Goal: Task Accomplishment & Management: Manage account settings

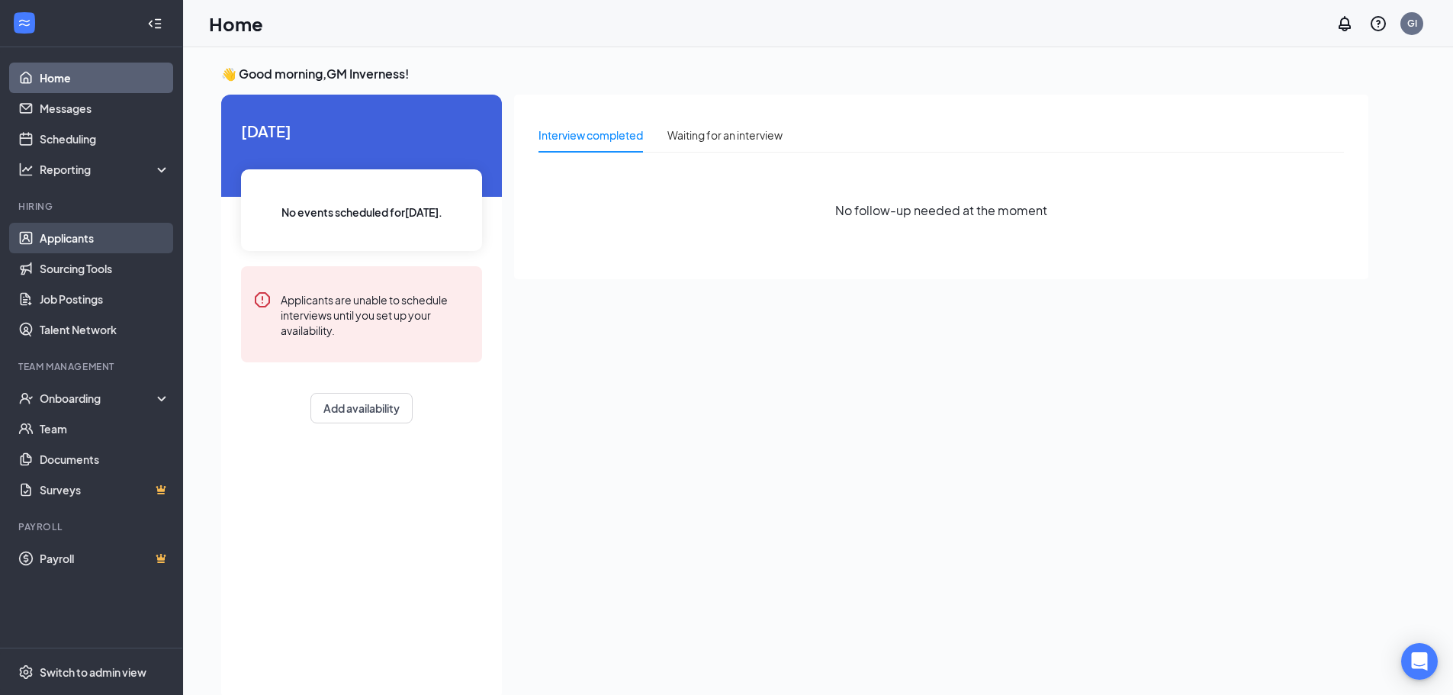
click at [104, 246] on link "Applicants" at bounding box center [105, 238] width 130 height 31
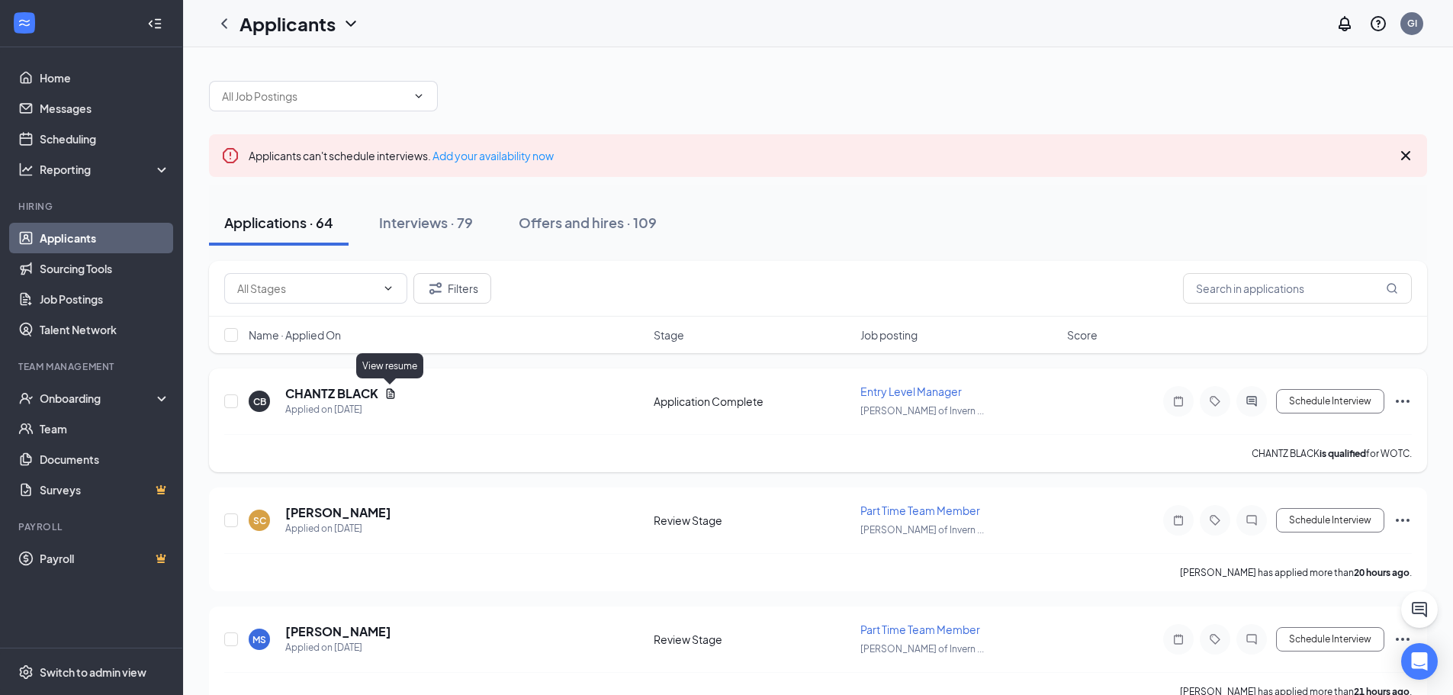
click at [392, 395] on icon "Document" at bounding box center [390, 393] width 12 height 12
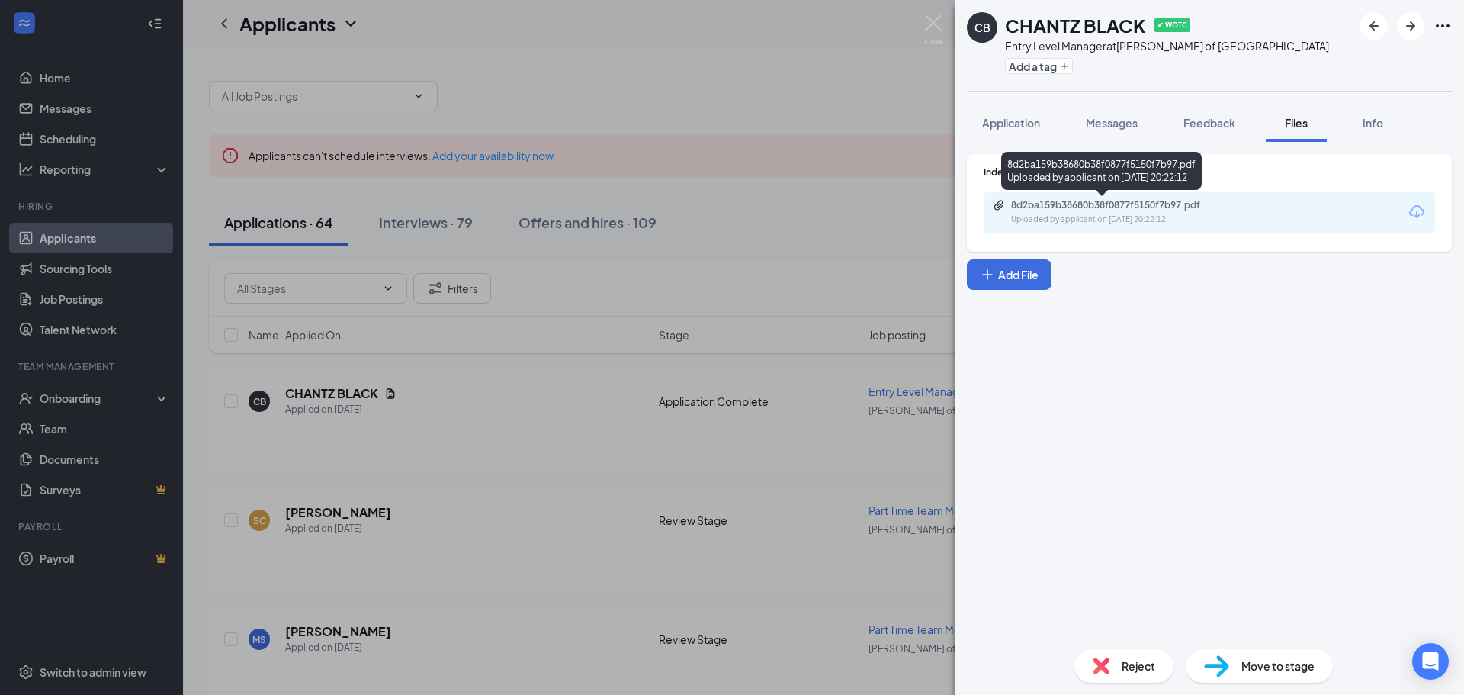
click at [1115, 211] on div "8d2ba159b38680b38f0877f5150f7b97.pdf Uploaded by applicant on [DATE] 20:22:12" at bounding box center [1116, 212] width 247 height 27
click at [559, 427] on div "[PERSON_NAME] BLACK ✔ WOTC Entry Level Manager at [PERSON_NAME] of Inverness Ad…" at bounding box center [732, 347] width 1464 height 695
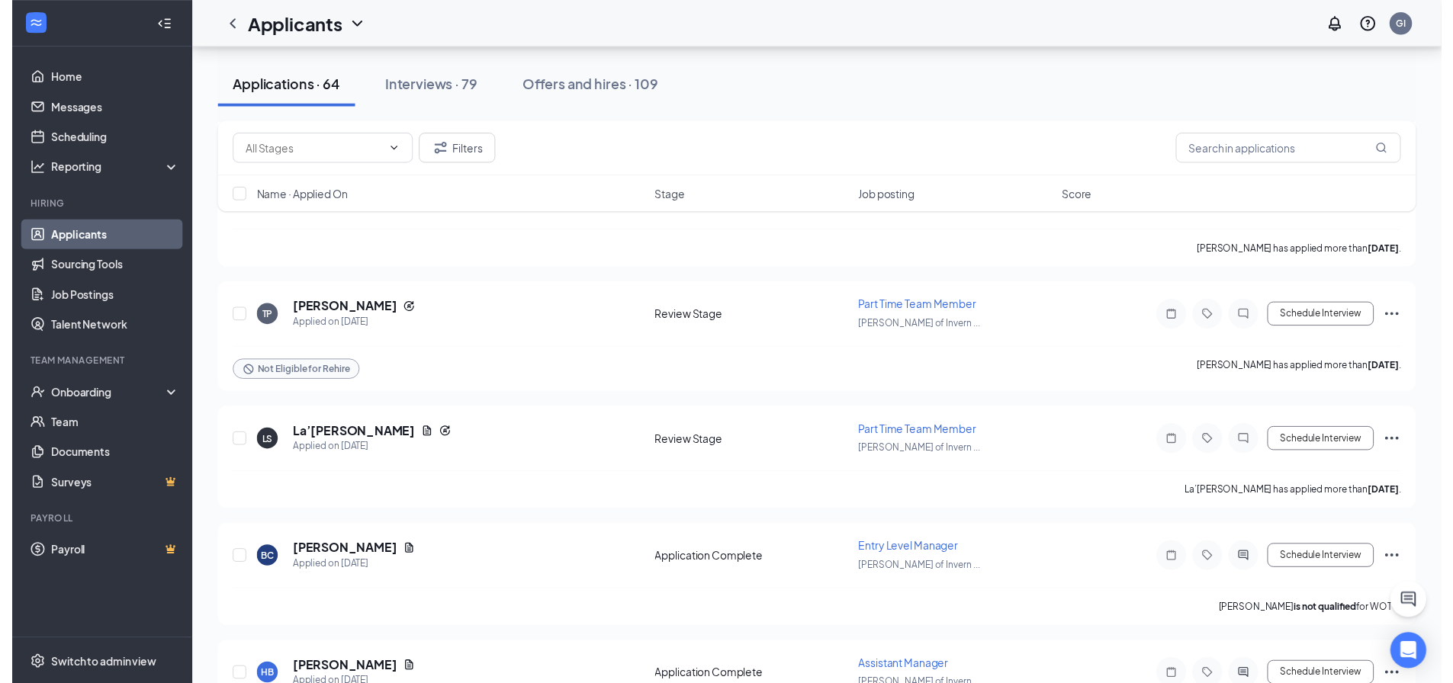
scroll to position [991, 0]
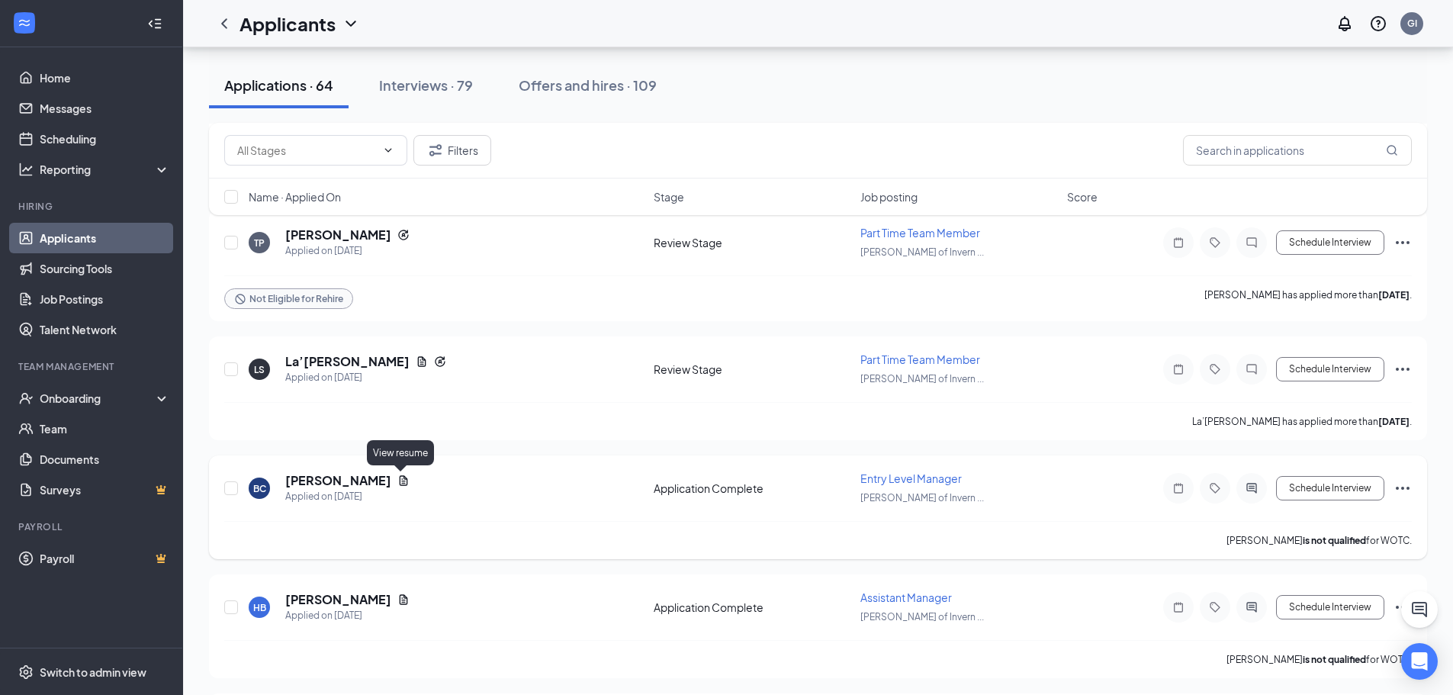
click at [400, 480] on icon "Document" at bounding box center [404, 480] width 8 height 10
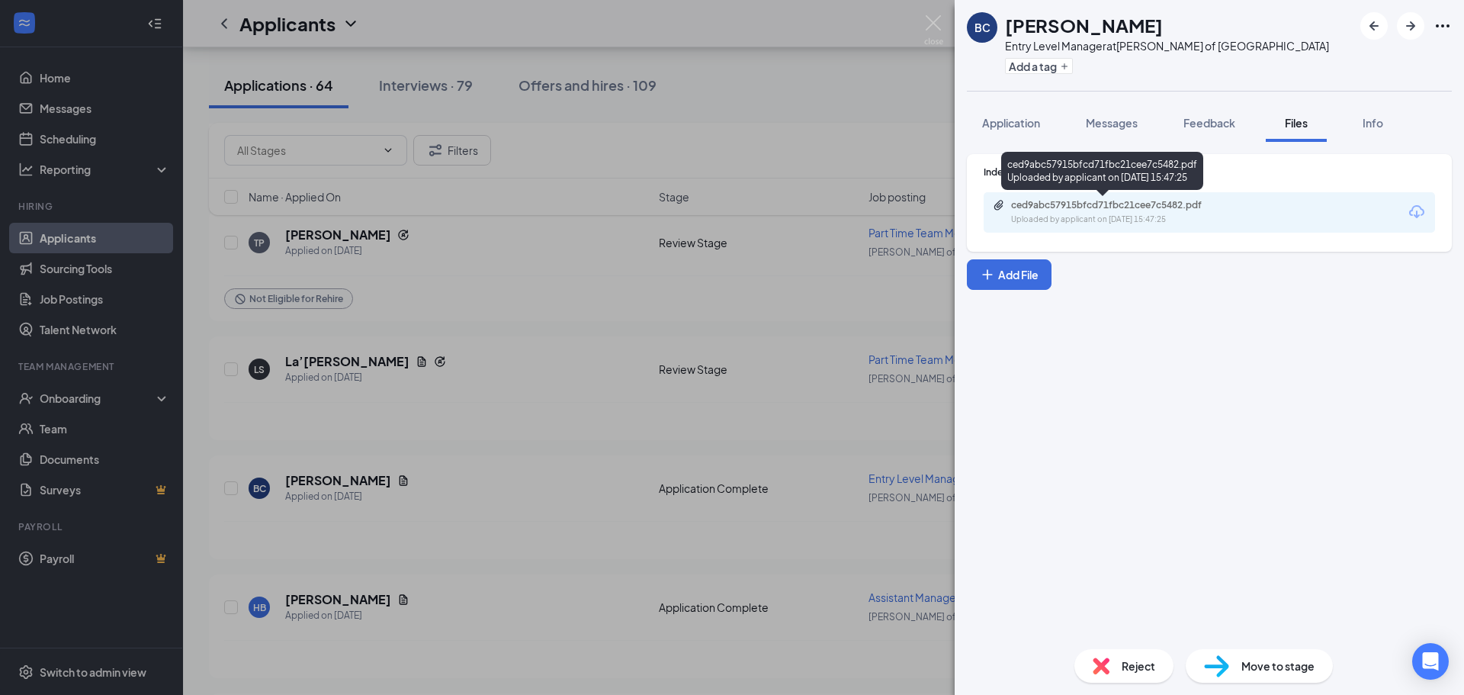
click at [1055, 203] on div "ced9abc57915bfcd71fbc21cee7c5482.pdf" at bounding box center [1118, 205] width 214 height 12
click at [517, 483] on div "BC baileigh [PERSON_NAME] Entry Level Manager at [PERSON_NAME] of Inverness Add…" at bounding box center [732, 347] width 1464 height 695
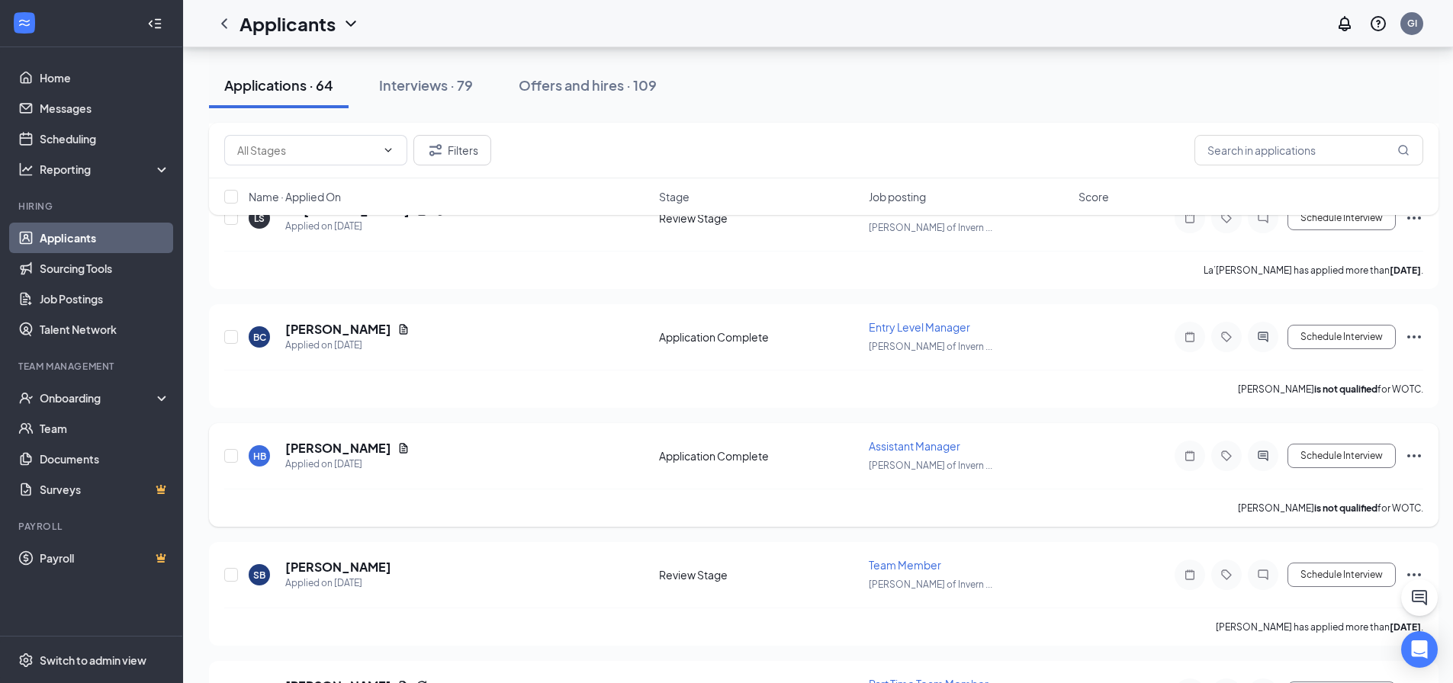
scroll to position [1144, 0]
click at [397, 448] on icon "Document" at bounding box center [403, 447] width 12 height 12
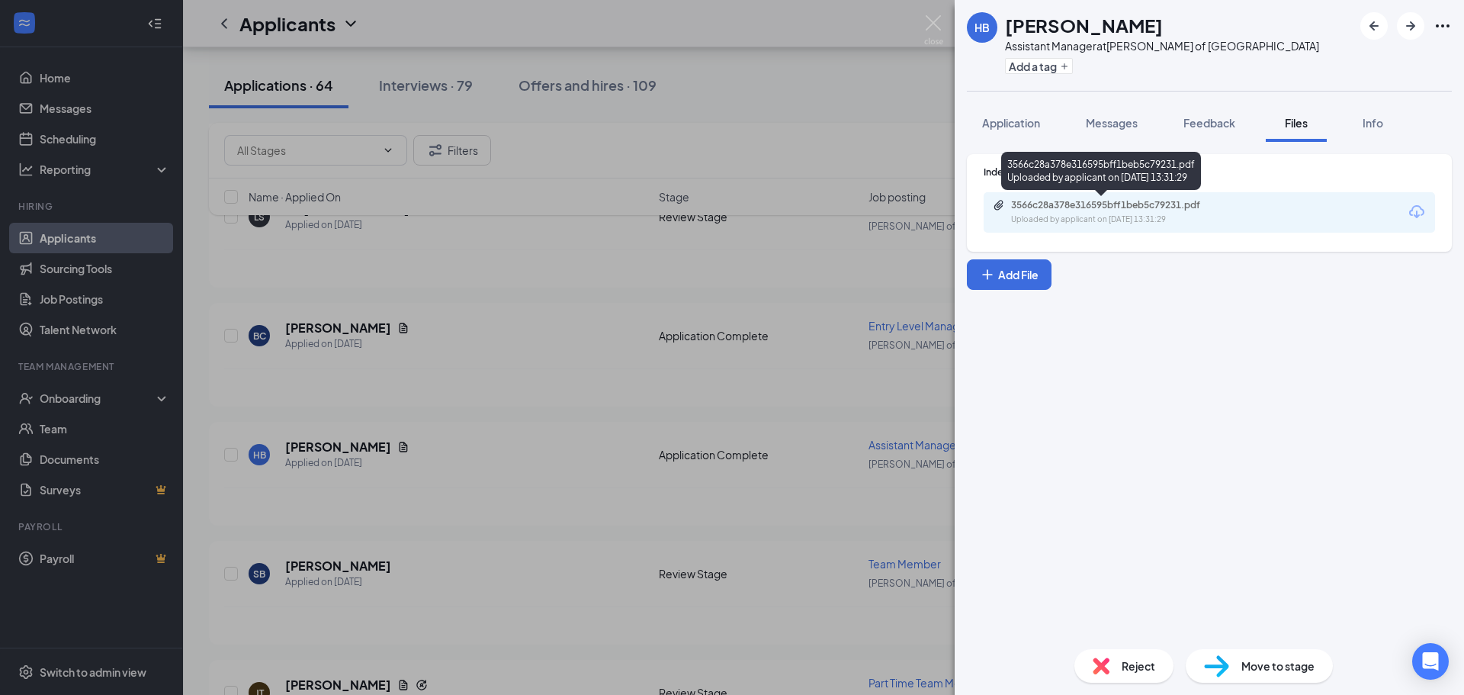
click at [1124, 210] on div "3566c28a378e316595bff1beb5c79231.pdf" at bounding box center [1118, 205] width 214 height 12
click at [584, 387] on div "[PERSON_NAME] Assistant Manager at [PERSON_NAME] of Inverness Add a tag Applica…" at bounding box center [732, 347] width 1464 height 695
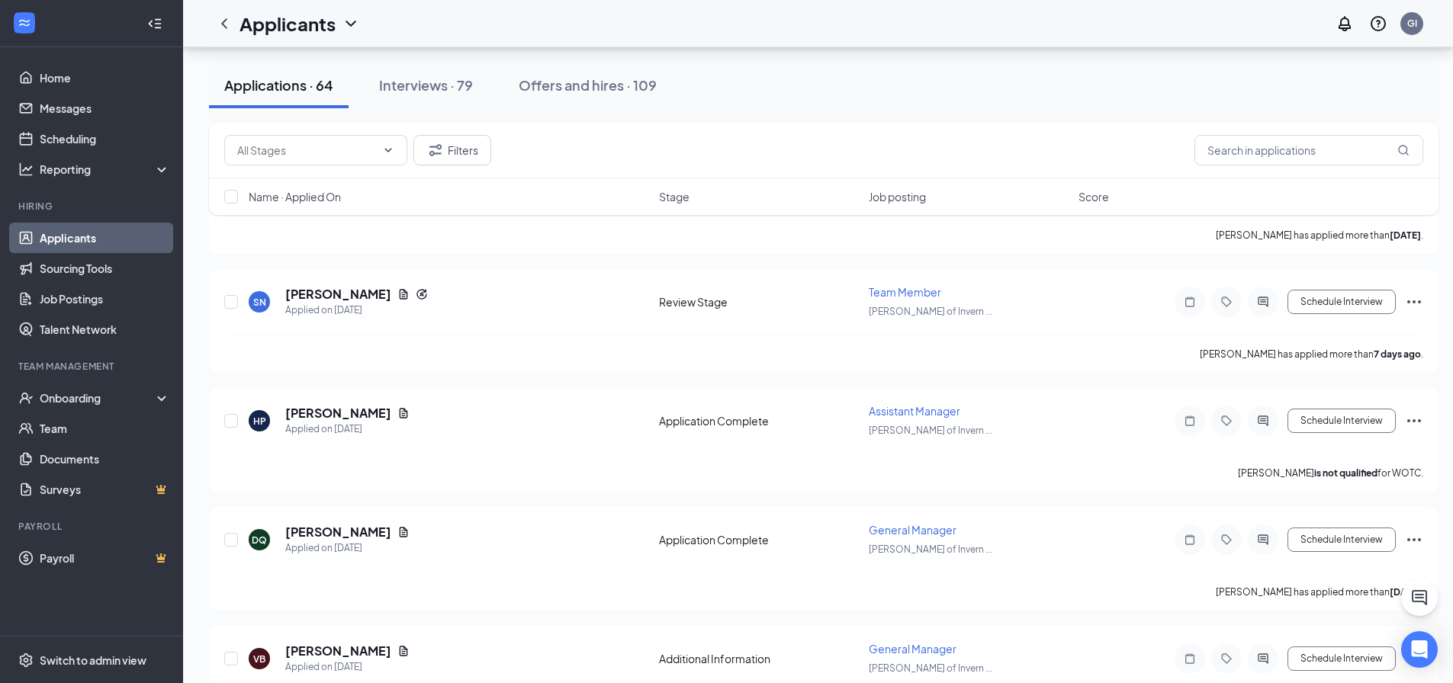
scroll to position [4423, 0]
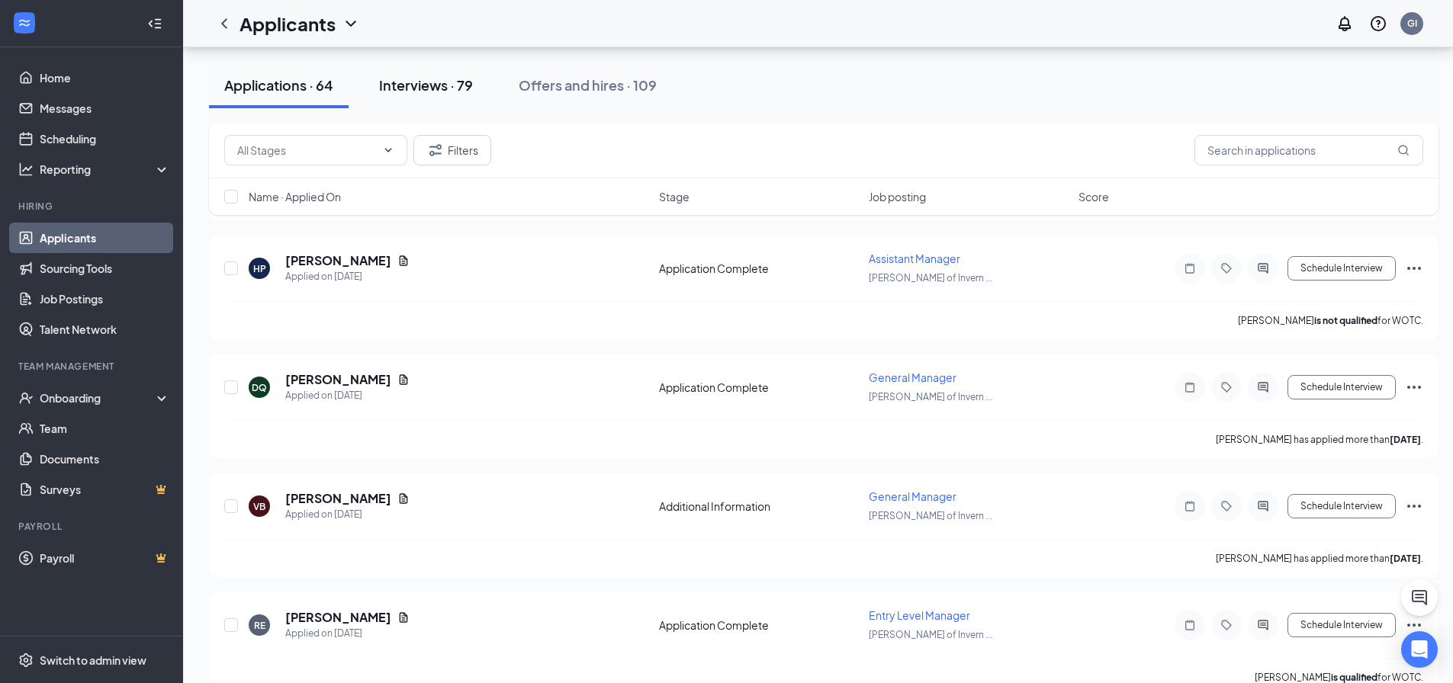
click at [422, 81] on div "Interviews · 79" at bounding box center [426, 84] width 94 height 19
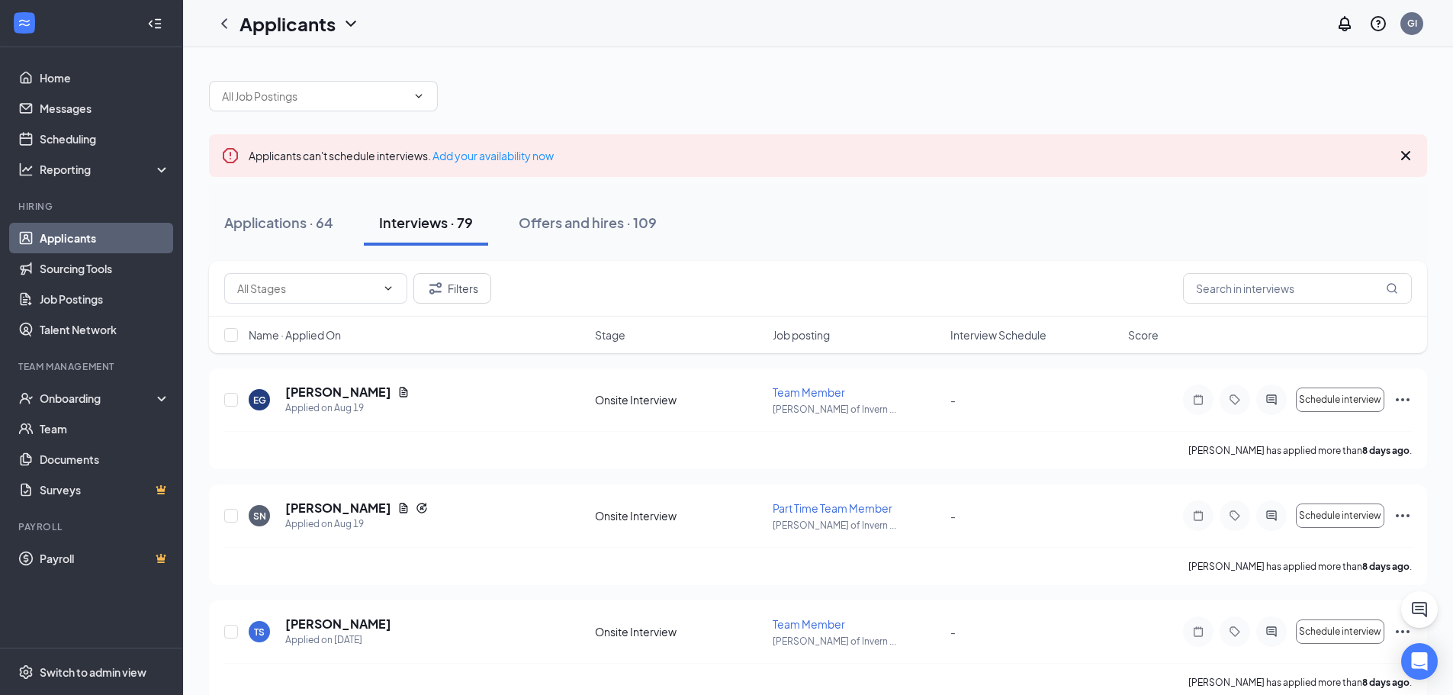
click at [1405, 159] on icon "Cross" at bounding box center [1405, 155] width 18 height 18
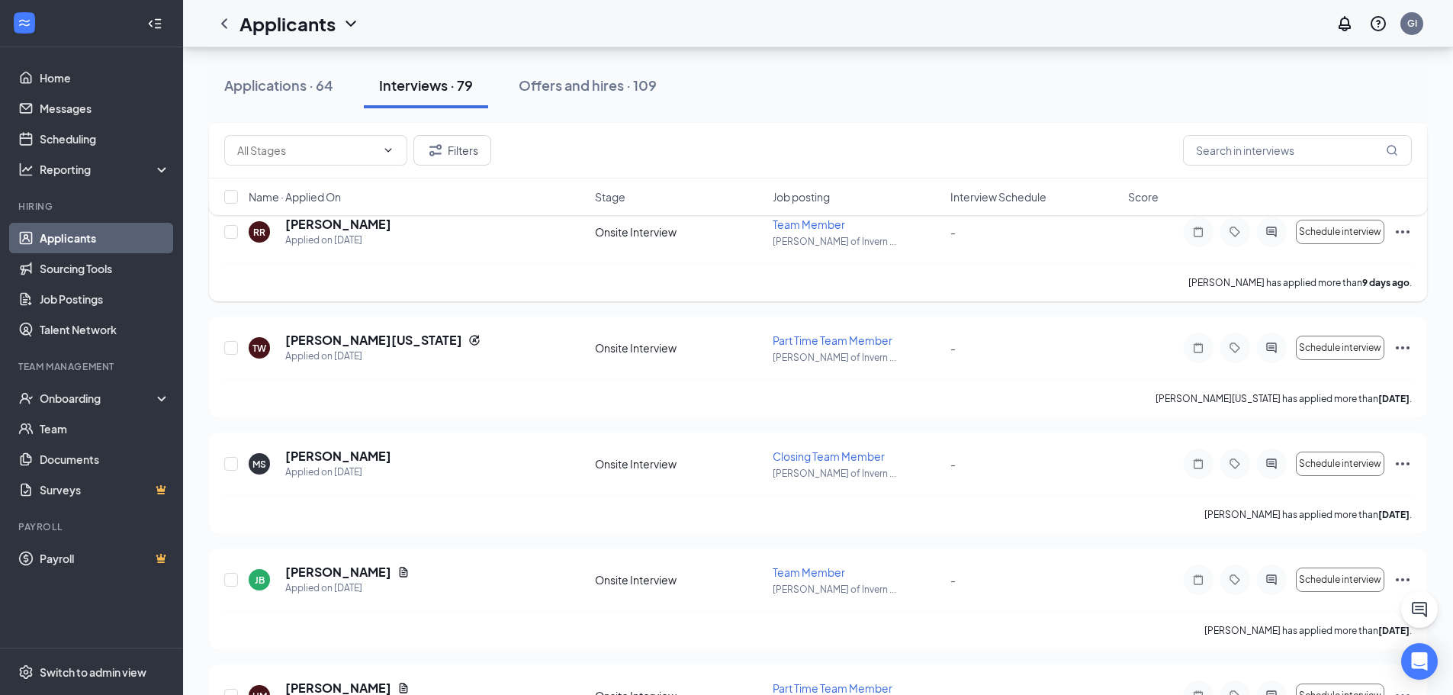
scroll to position [458, 0]
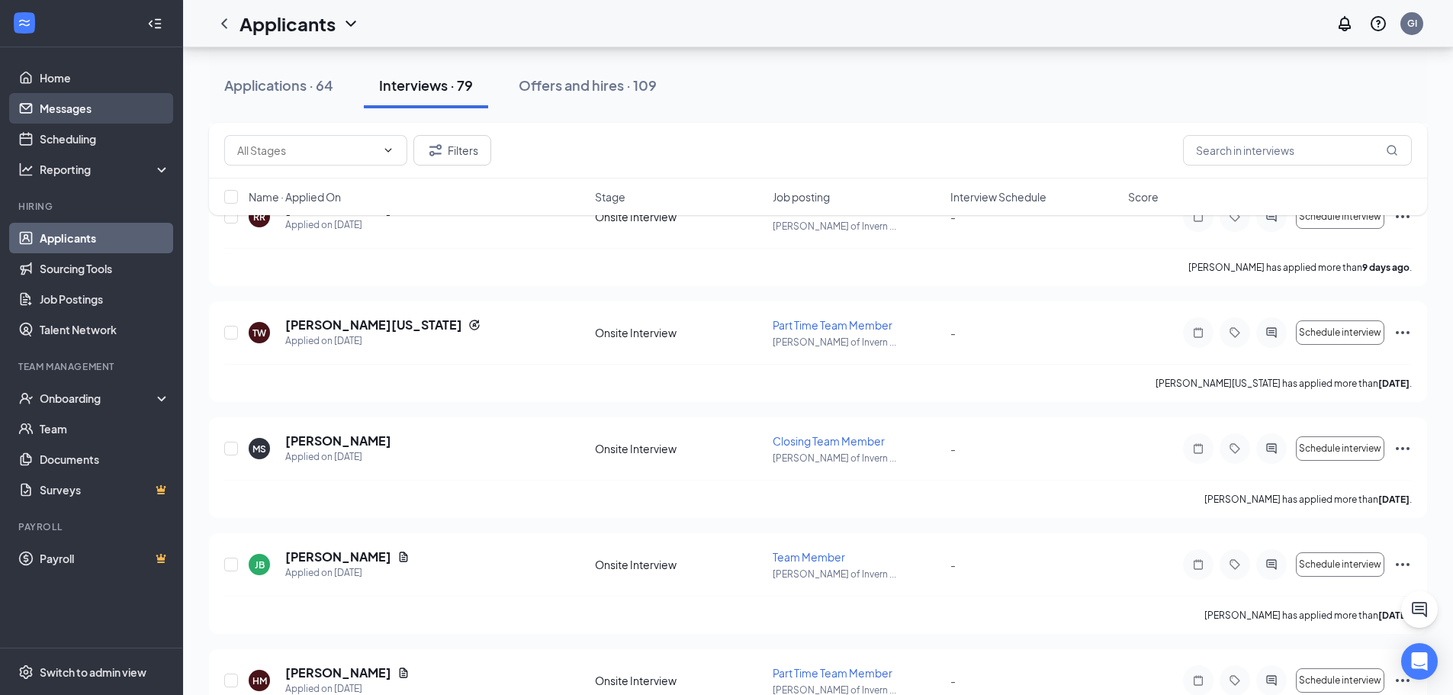
click at [56, 98] on link "Messages" at bounding box center [105, 108] width 130 height 31
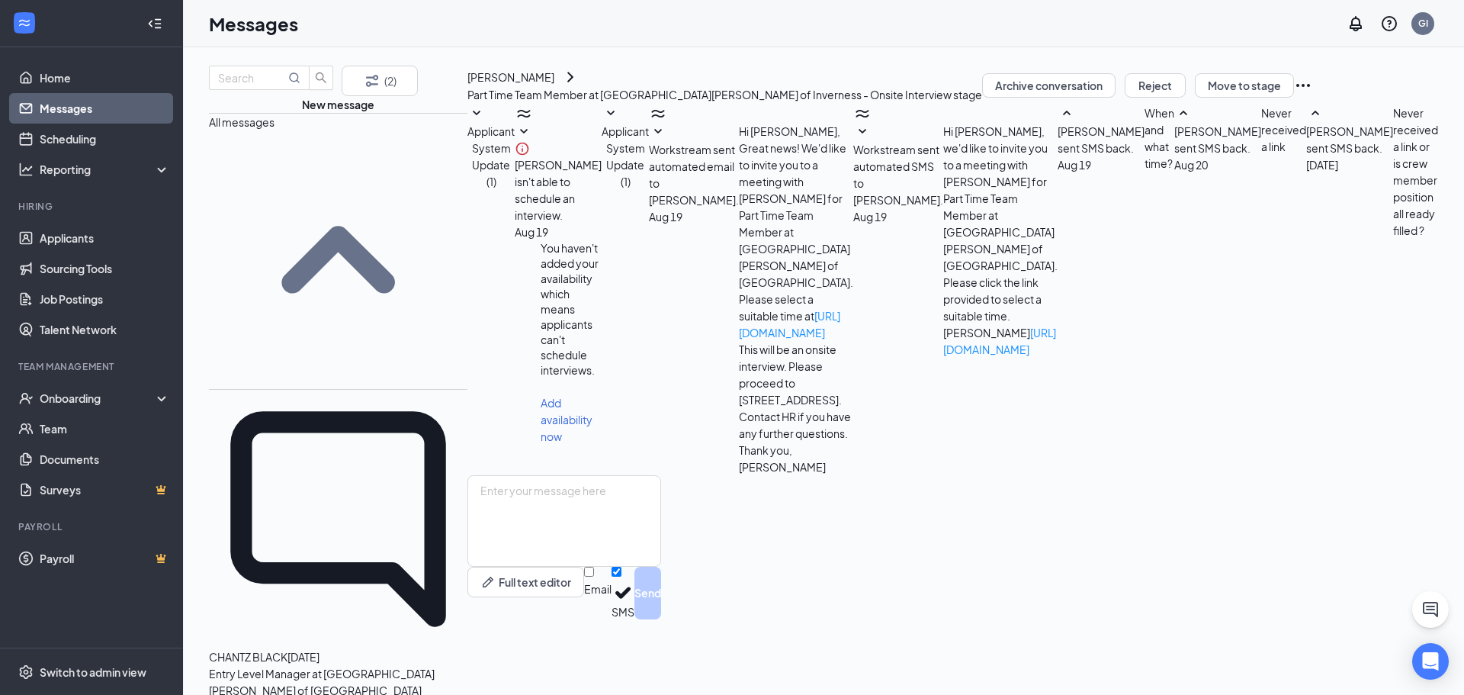
scroll to position [180, 0]
